Goal: Task Accomplishment & Management: Complete application form

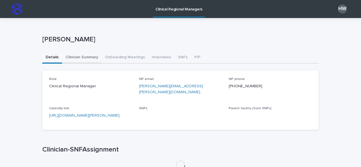
click at [85, 57] on button "Clinician Summary" at bounding box center [81, 58] width 39 height 12
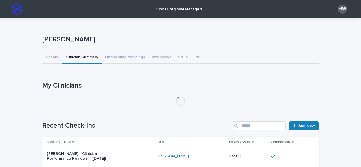
scroll to position [51, 0]
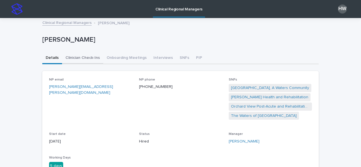
click at [80, 58] on button "Clinician Check-Ins" at bounding box center [82, 58] width 41 height 12
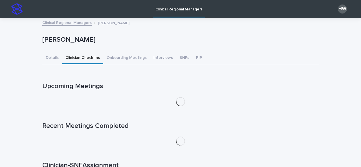
click at [72, 24] on link "Clinical Regional Managers" at bounding box center [66, 22] width 49 height 6
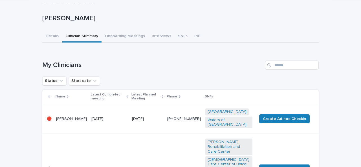
scroll to position [4, 0]
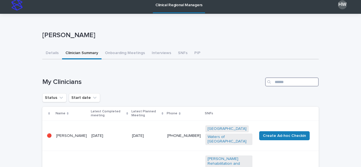
click at [276, 81] on input "Search" at bounding box center [292, 81] width 54 height 9
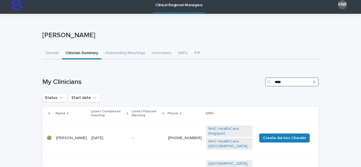
type input "****"
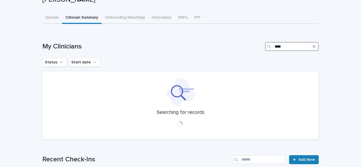
scroll to position [40, 0]
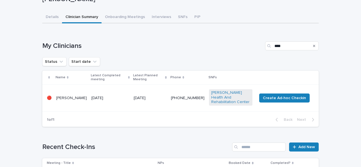
click at [89, 96] on td "03 September 2025" at bounding box center [110, 98] width 42 height 27
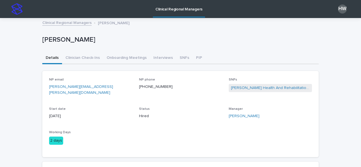
scroll to position [34, 0]
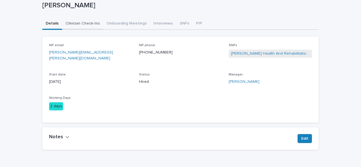
click at [85, 22] on button "Clinician Check-Ins" at bounding box center [82, 24] width 41 height 12
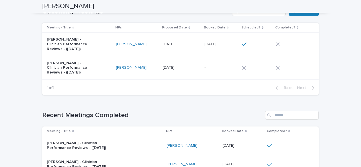
scroll to position [35, 0]
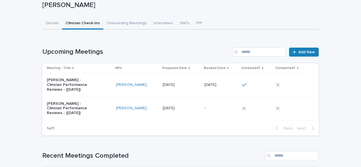
click at [101, 80] on div "Jamie Giles - Clinician Performance Reviews - (Oct 2025)" at bounding box center [79, 84] width 65 height 19
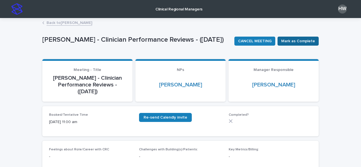
click at [296, 41] on span "Mark as Complete" at bounding box center [298, 41] width 34 height 6
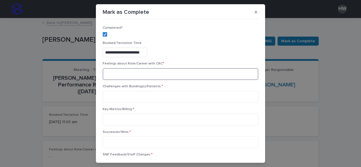
click at [170, 73] on textarea at bounding box center [180, 74] width 155 height 12
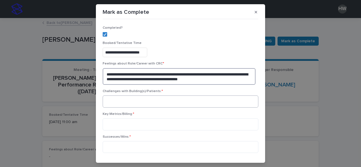
type textarea "**********"
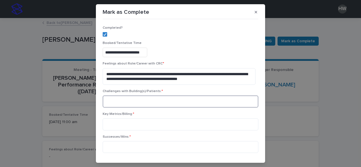
click at [168, 101] on textarea at bounding box center [180, 101] width 155 height 12
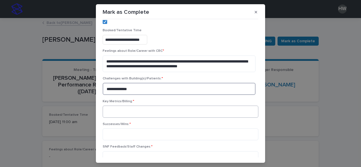
type textarea "**********"
click at [167, 107] on textarea at bounding box center [180, 112] width 155 height 12
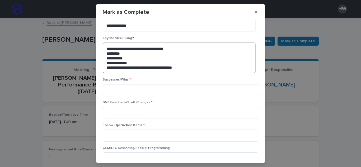
scroll to position [76, 0]
type textarea "**********"
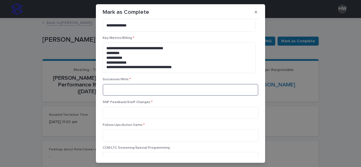
click at [135, 94] on textarea at bounding box center [180, 90] width 155 height 12
type textarea "**********"
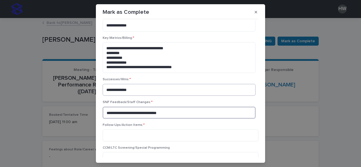
type textarea "**********"
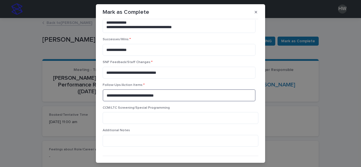
scroll to position [128, 0]
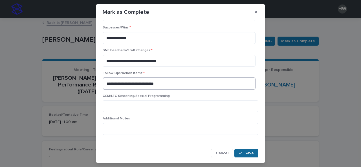
type textarea "**********"
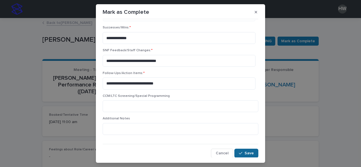
click at [235, 149] on button "Save" at bounding box center [246, 153] width 24 height 9
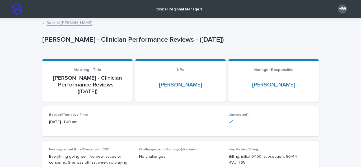
click at [163, 10] on p "Clinical Regional Managers" at bounding box center [178, 6] width 47 height 12
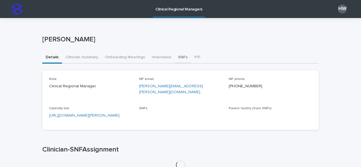
click at [176, 54] on button "SNFs" at bounding box center [182, 58] width 16 height 12
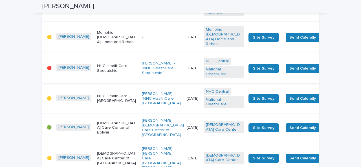
scroll to position [286, 0]
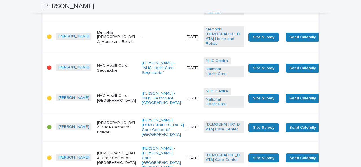
click at [104, 78] on td "NHC HealthCare, Sequatchie" at bounding box center [117, 68] width 45 height 30
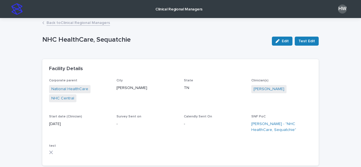
click at [92, 21] on link "Back to Clinical Regional Managers" at bounding box center [77, 22] width 63 height 6
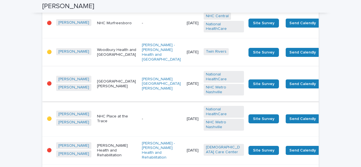
scroll to position [803, 0]
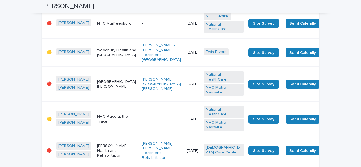
click at [97, 26] on p "NHC Murfreesboro" at bounding box center [117, 23] width 40 height 5
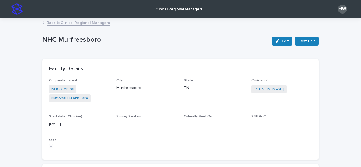
scroll to position [0, 0]
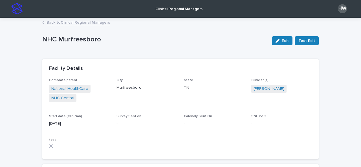
click at [92, 24] on link "Back to Clinical Regional Managers" at bounding box center [77, 22] width 63 height 6
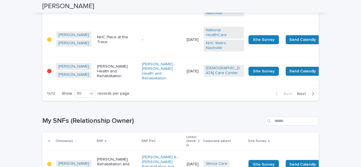
scroll to position [914, 0]
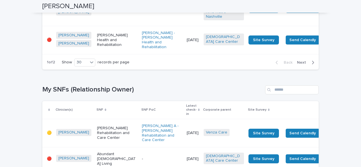
click at [301, 65] on span "Next" at bounding box center [303, 63] width 12 height 4
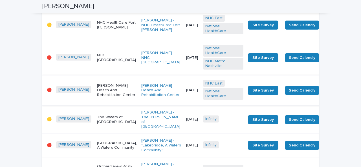
scroll to position [160, 0]
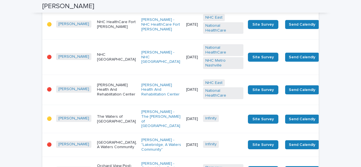
click at [106, 89] on p "Holston Health And Rehabilitation Center" at bounding box center [117, 90] width 40 height 14
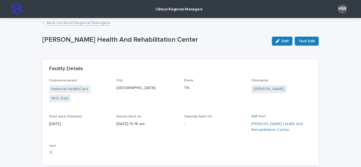
click at [92, 24] on link "Back to Clinical Regional Managers" at bounding box center [77, 22] width 63 height 6
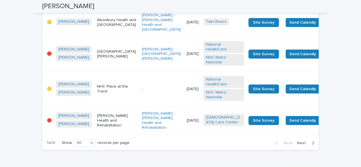
scroll to position [976, 0]
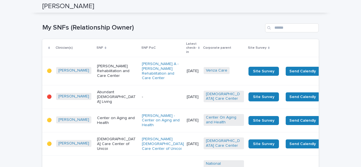
click at [299, 3] on button "Next" at bounding box center [306, 0] width 24 height 5
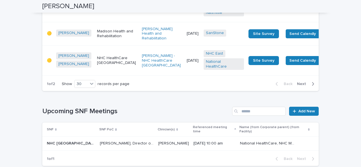
scroll to position [1774, 0]
click at [302, 86] on span "Next" at bounding box center [303, 84] width 12 height 4
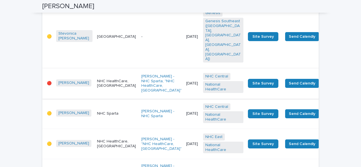
scroll to position [1589, 0]
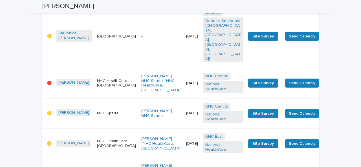
click at [101, 79] on p "NHC HealthCare, Cookeville" at bounding box center [117, 84] width 40 height 10
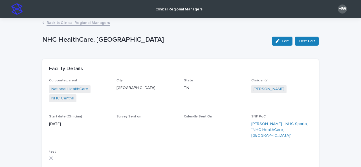
click at [168, 12] on p "Clinical Regional Managers" at bounding box center [178, 6] width 47 height 12
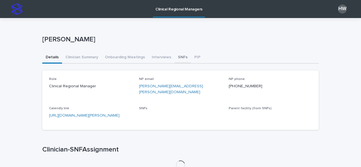
click at [178, 60] on button "SNFs" at bounding box center [182, 58] width 16 height 12
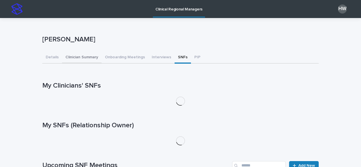
click at [84, 54] on button "Clinician Summary" at bounding box center [81, 58] width 39 height 12
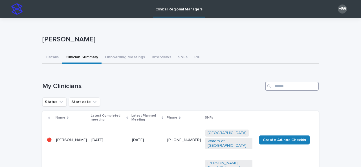
click at [287, 86] on input "Search" at bounding box center [292, 86] width 54 height 9
type input "******"
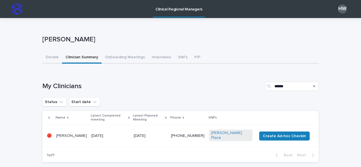
click at [129, 134] on p "03 September 2025" at bounding box center [110, 136] width 38 height 5
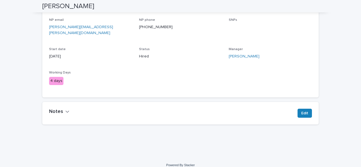
scroll to position [1, 0]
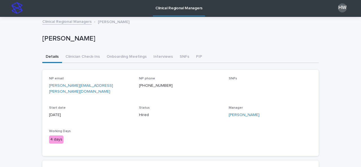
click at [79, 50] on div "Shawna Leong" at bounding box center [180, 40] width 276 height 23
click at [79, 55] on button "Clinician Check-Ins" at bounding box center [82, 57] width 41 height 12
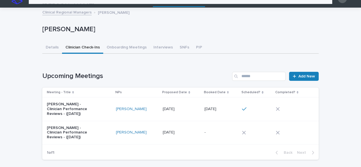
scroll to position [10, 0]
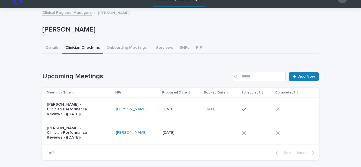
click at [152, 108] on div "Shawna Leong" at bounding box center [137, 109] width 42 height 5
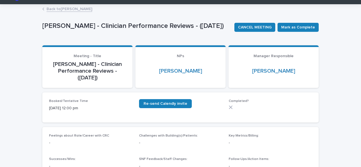
scroll to position [15, 0]
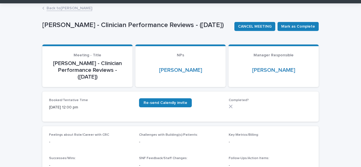
click at [295, 31] on div "CANCEL MEETING Mark as Complete" at bounding box center [275, 26] width 86 height 23
click at [295, 27] on span "Mark as Complete" at bounding box center [298, 27] width 34 height 6
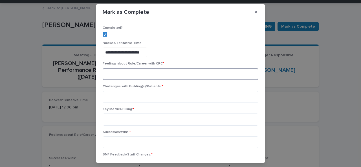
click at [139, 74] on textarea at bounding box center [180, 74] width 155 height 12
click at [115, 120] on textarea at bounding box center [180, 120] width 155 height 12
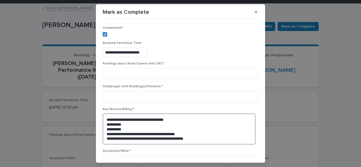
scroll to position [32, 0]
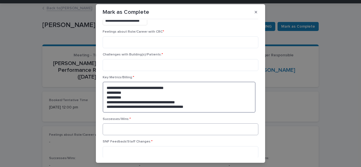
type textarea "**********"
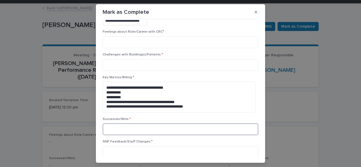
click at [135, 127] on textarea at bounding box center [180, 129] width 155 height 12
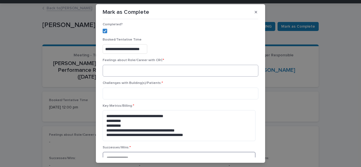
scroll to position [4, 0]
type textarea "**********"
click at [143, 69] on textarea at bounding box center [180, 71] width 155 height 12
type textarea "*"
type textarea "**********"
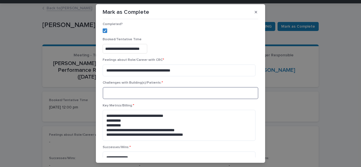
click at [144, 93] on textarea at bounding box center [180, 93] width 155 height 12
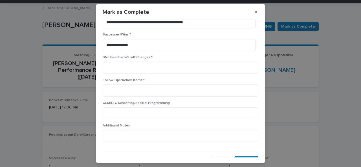
scroll to position [121, 0]
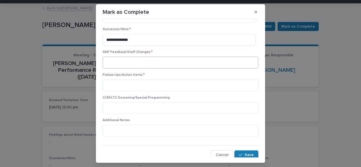
type textarea "**********"
click at [125, 63] on textarea at bounding box center [180, 63] width 155 height 12
type textarea "**********"
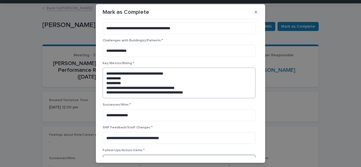
scroll to position [46, 0]
type textarea "**********"
click at [205, 91] on textarea "**********" at bounding box center [179, 83] width 153 height 31
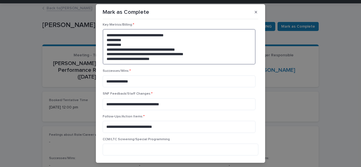
scroll to position [85, 0]
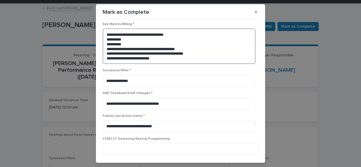
type textarea "**********"
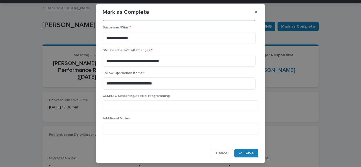
scroll to position [128, 0]
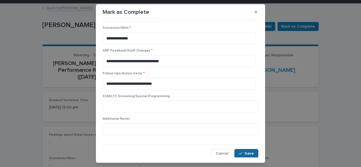
click at [243, 150] on button "Save" at bounding box center [246, 153] width 24 height 9
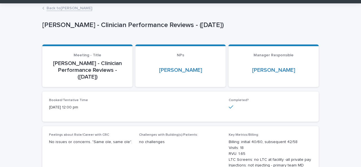
scroll to position [0, 0]
